Goal: Find specific page/section: Find specific page/section

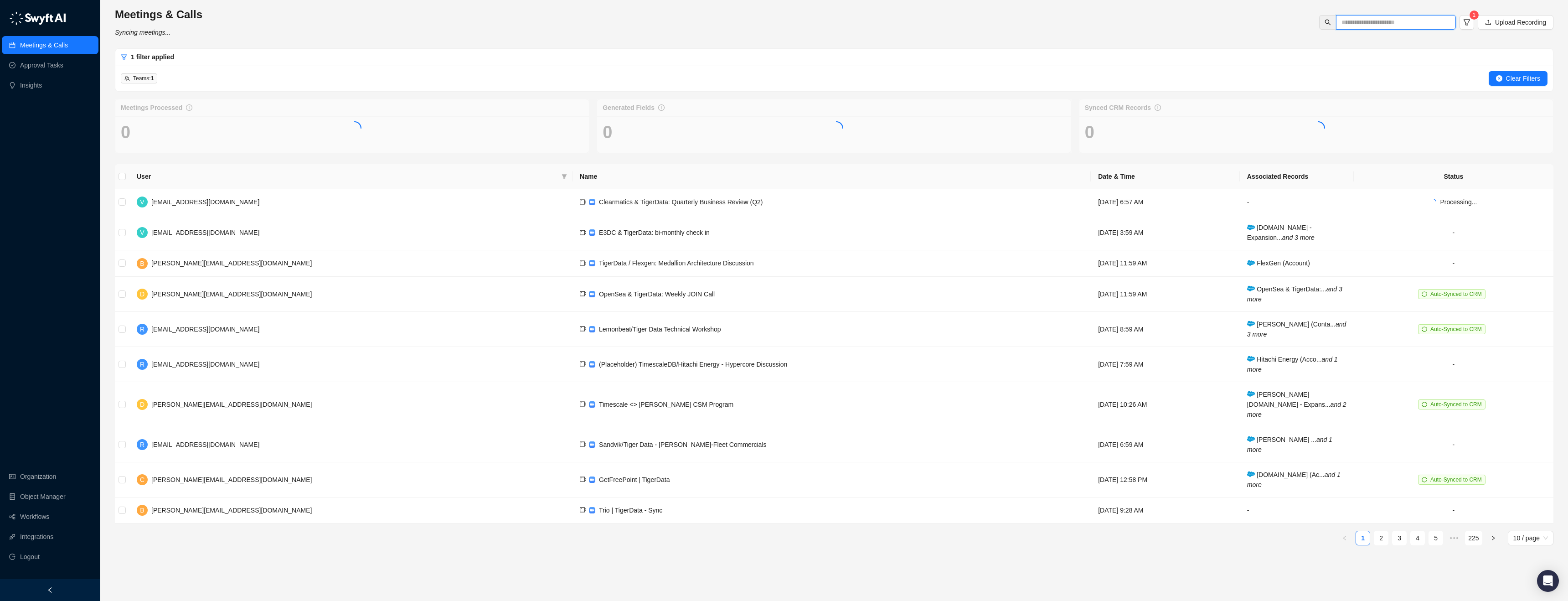
click at [1371, 25] on input "text" at bounding box center [1392, 22] width 101 height 10
type input "*******"
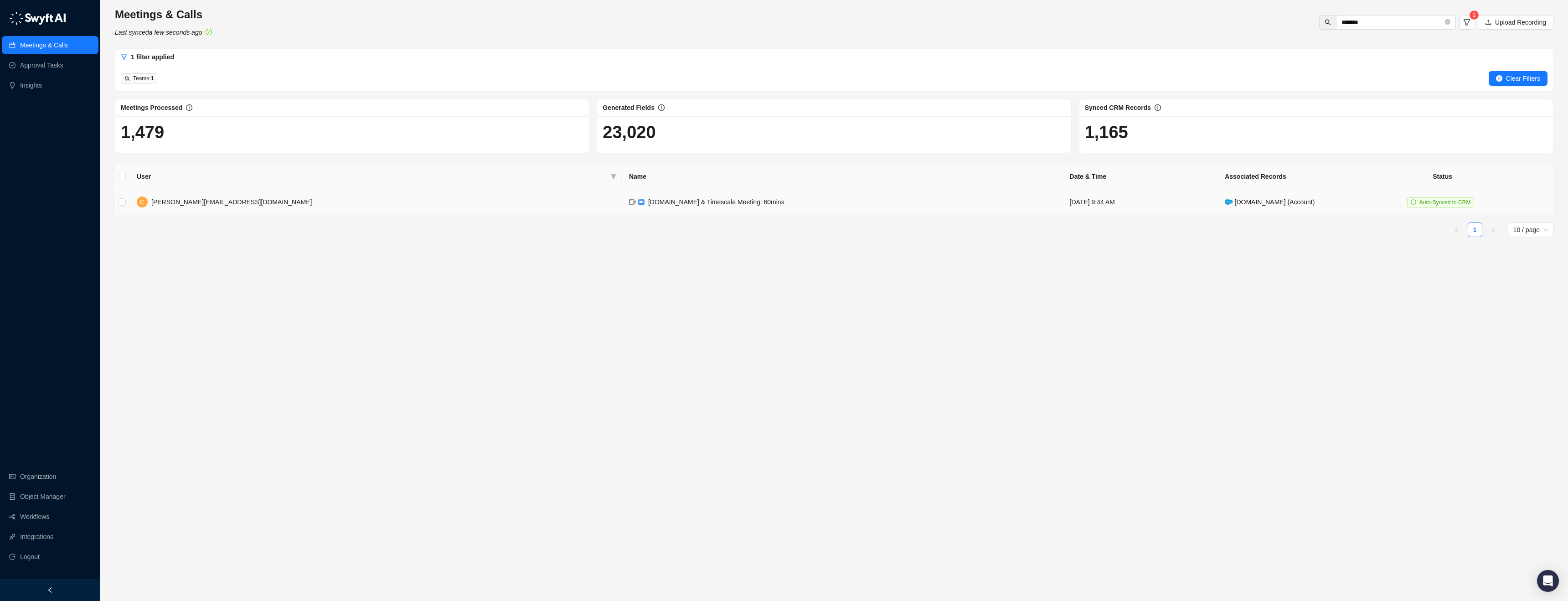
click at [741, 208] on td "[DOMAIN_NAME] & Timescale Meeting: 60mins" at bounding box center [842, 202] width 441 height 26
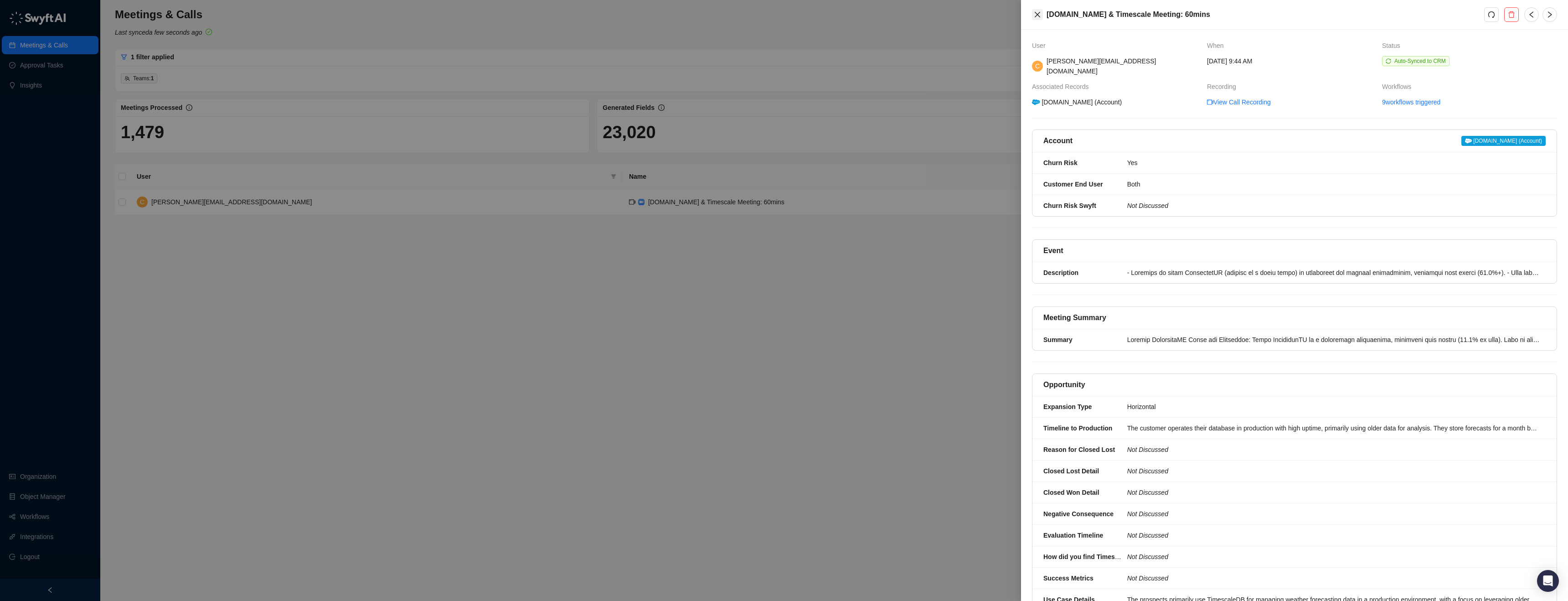
click at [1038, 15] on icon "close" at bounding box center [1037, 14] width 7 height 7
